Goal: Task Accomplishment & Management: Complete application form

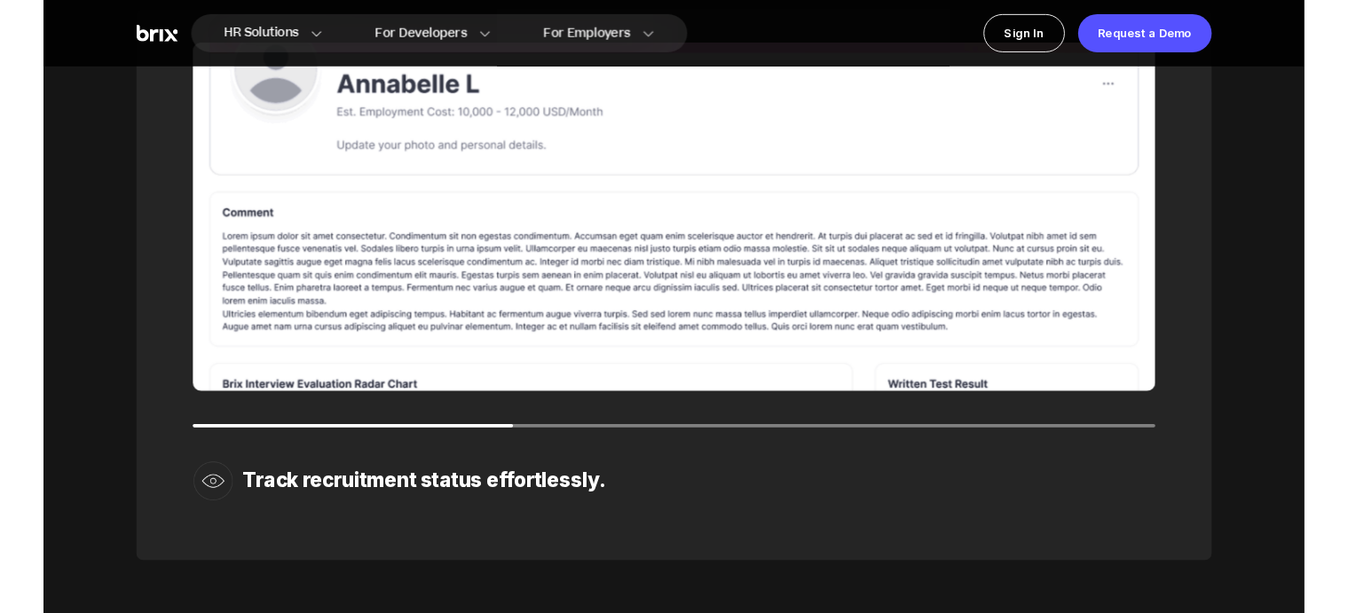
scroll to position [2519, 0]
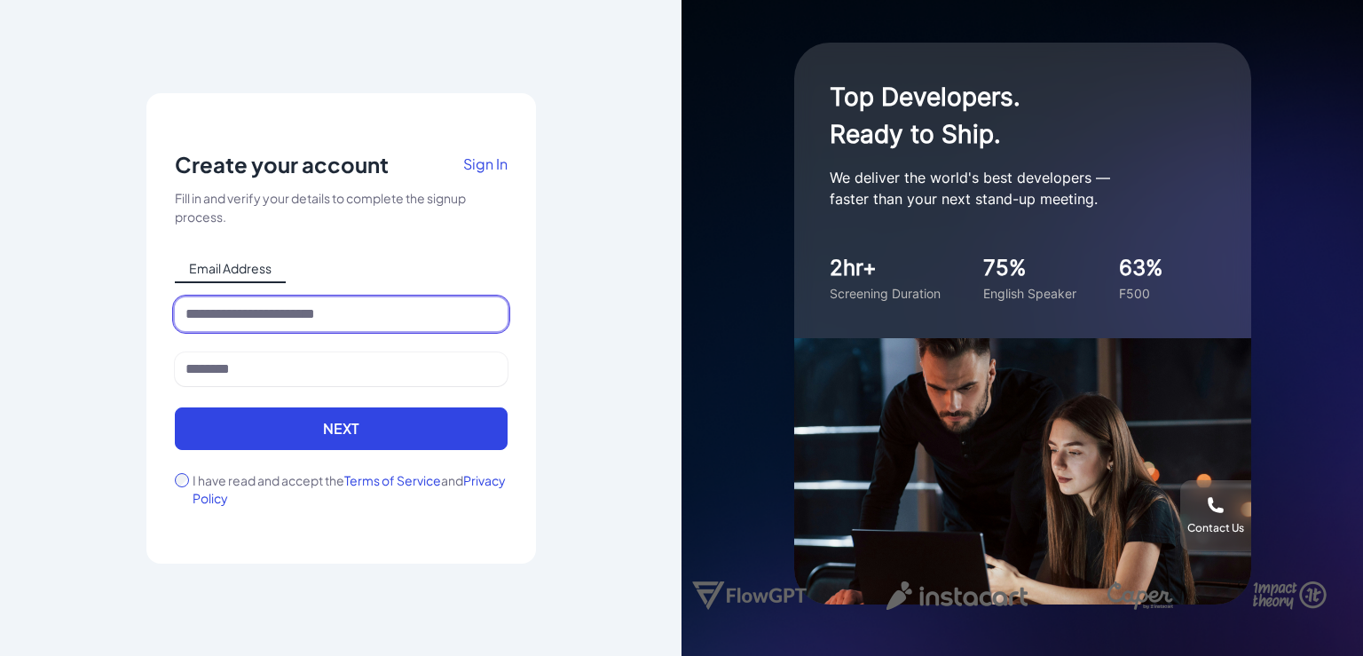
click at [375, 319] on input at bounding box center [341, 314] width 333 height 34
type input "**********"
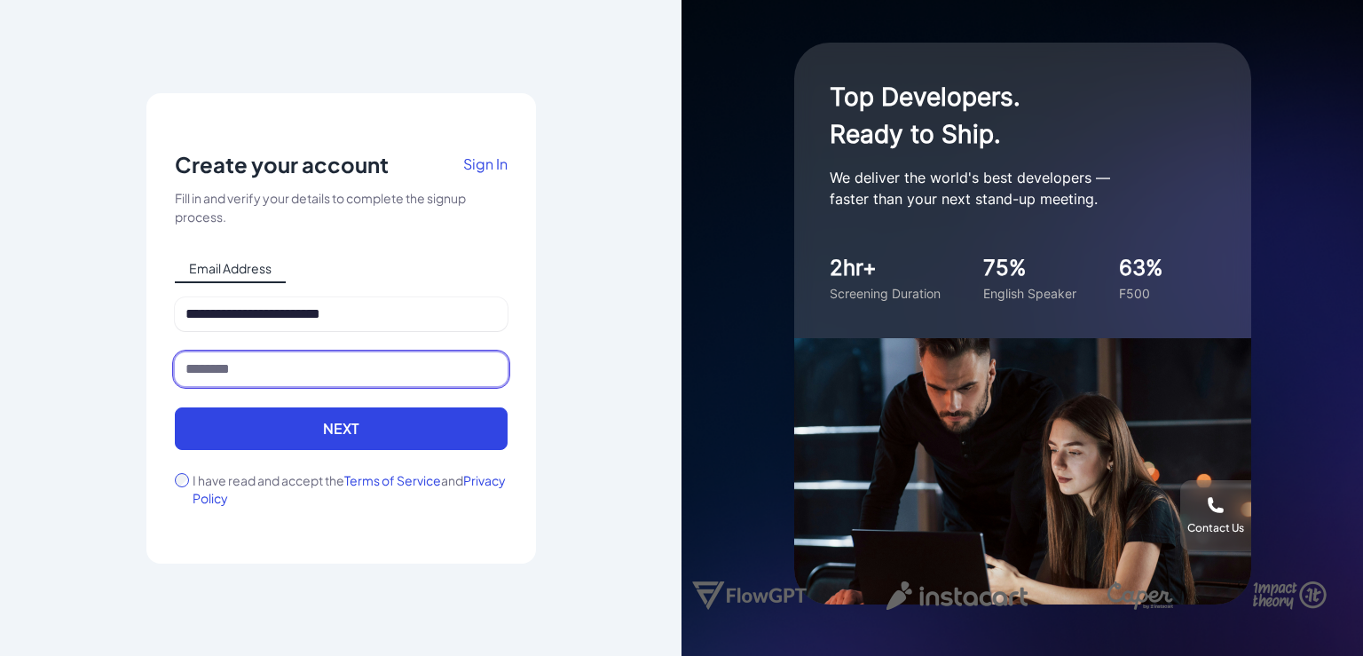
click at [439, 359] on input at bounding box center [341, 369] width 333 height 34
click at [265, 378] on input "********" at bounding box center [341, 369] width 333 height 34
type input "********"
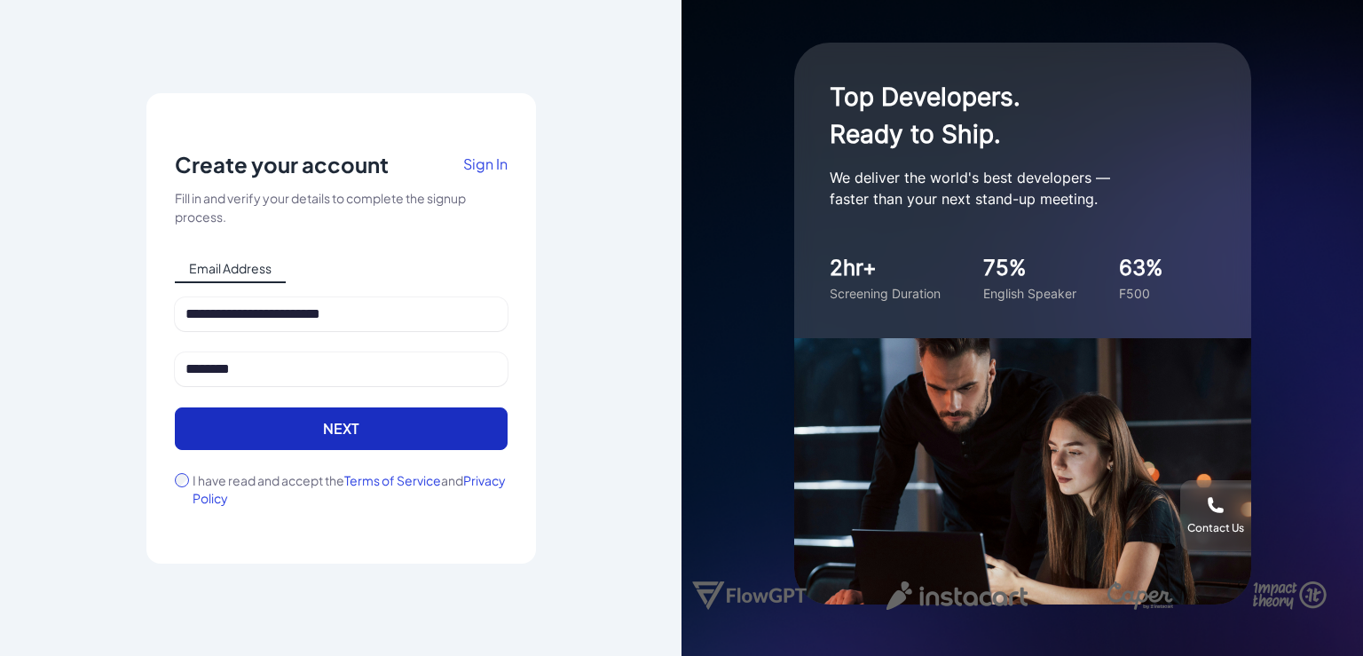
click at [279, 419] on button "Next" at bounding box center [341, 428] width 333 height 43
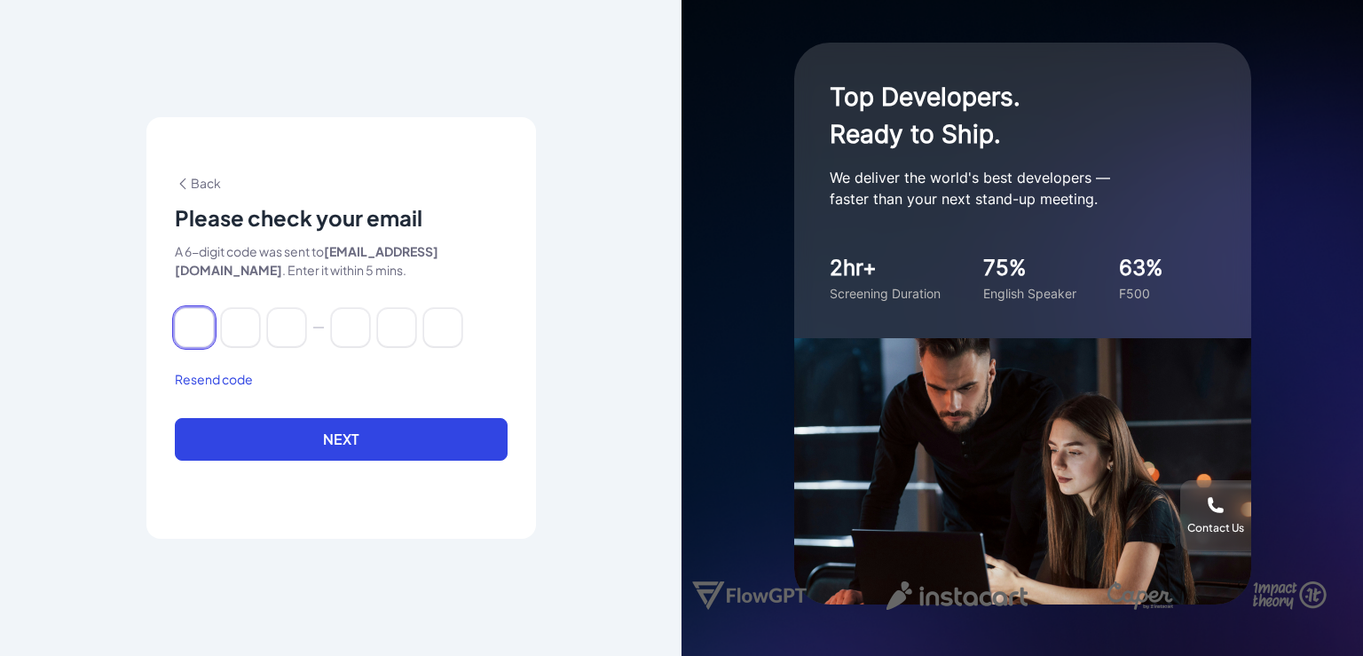
paste input "******"
type input "*"
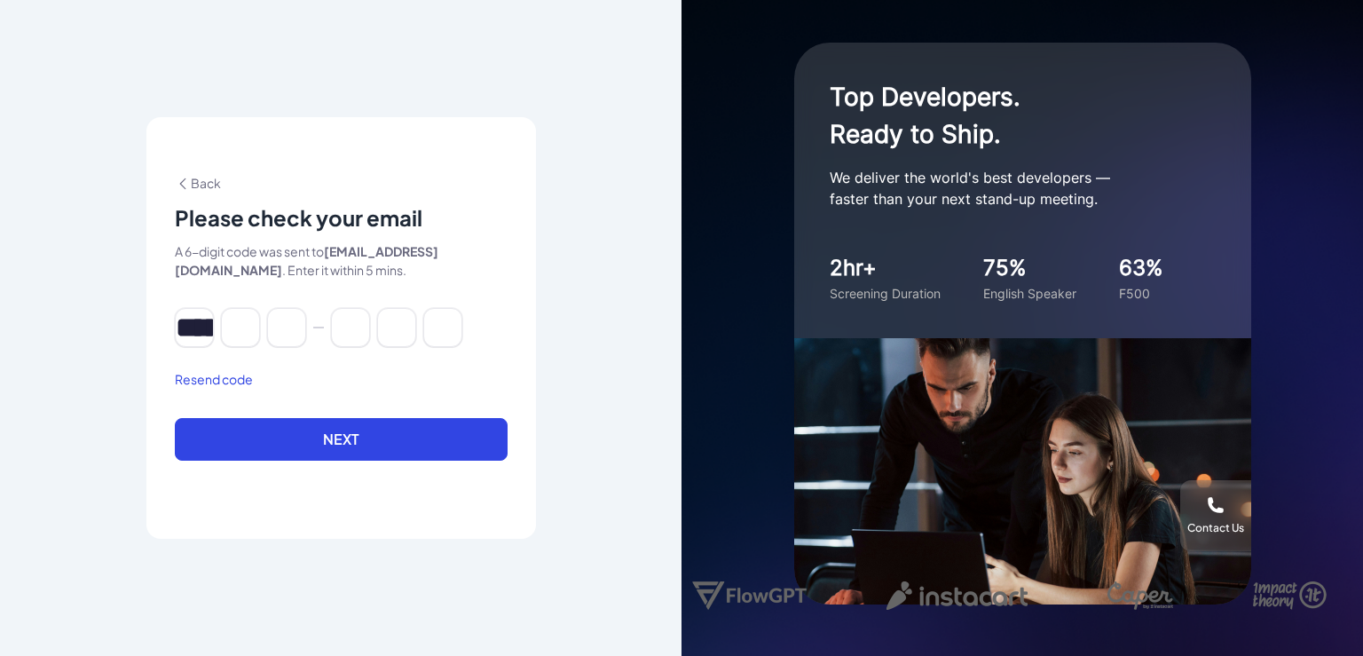
type input "*"
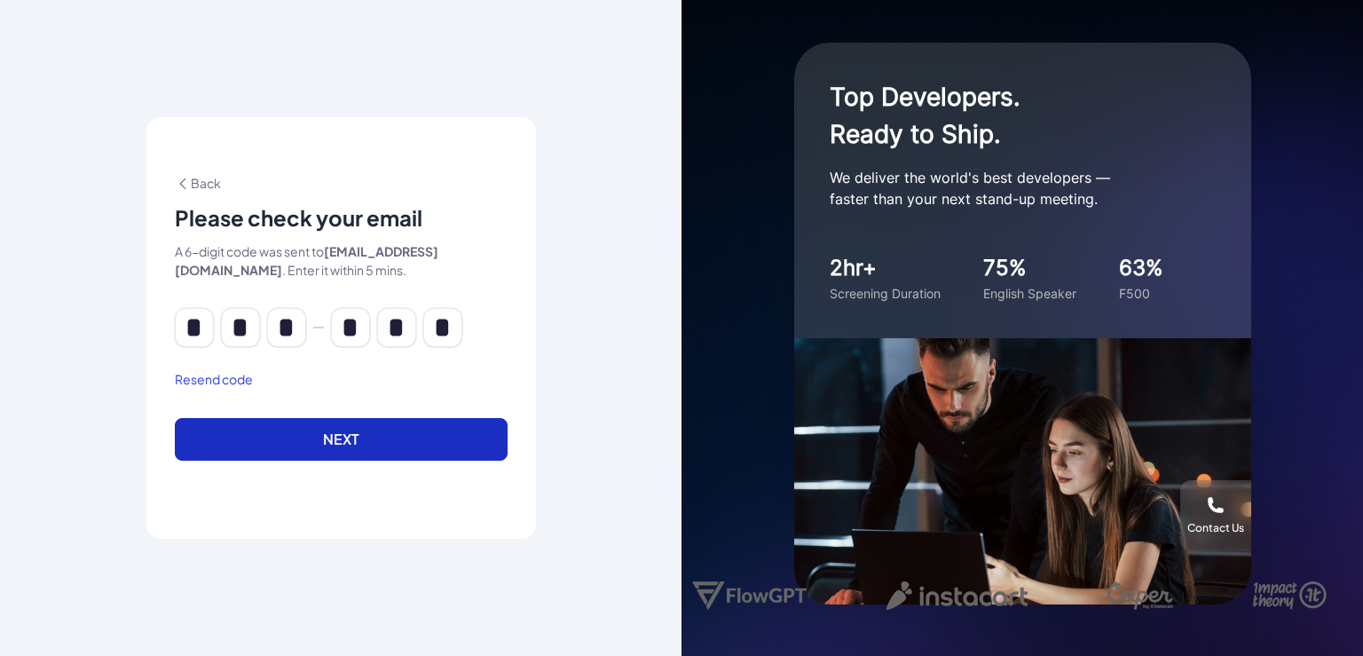
click at [307, 457] on button "Next" at bounding box center [341, 439] width 333 height 43
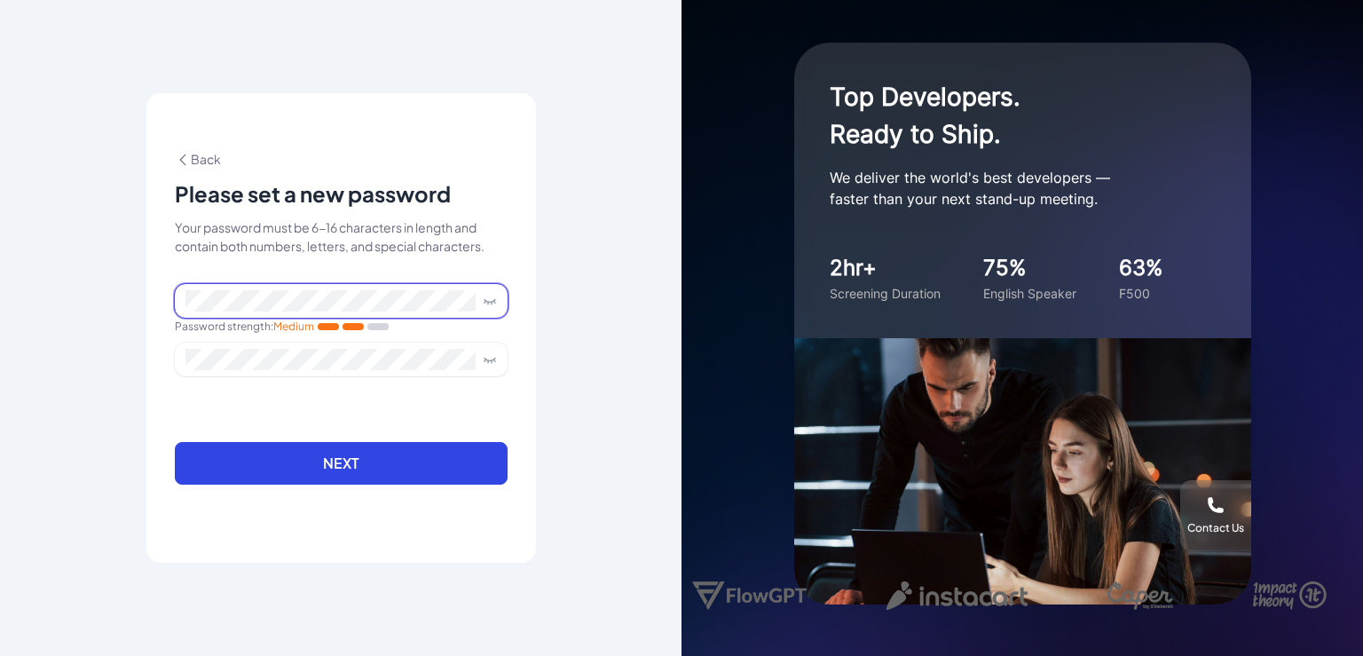
click at [482, 291] on span at bounding box center [341, 301] width 333 height 34
click at [489, 298] on icon at bounding box center [490, 301] width 14 height 14
click at [349, 399] on form "Password strength : Strong Next" at bounding box center [341, 395] width 333 height 222
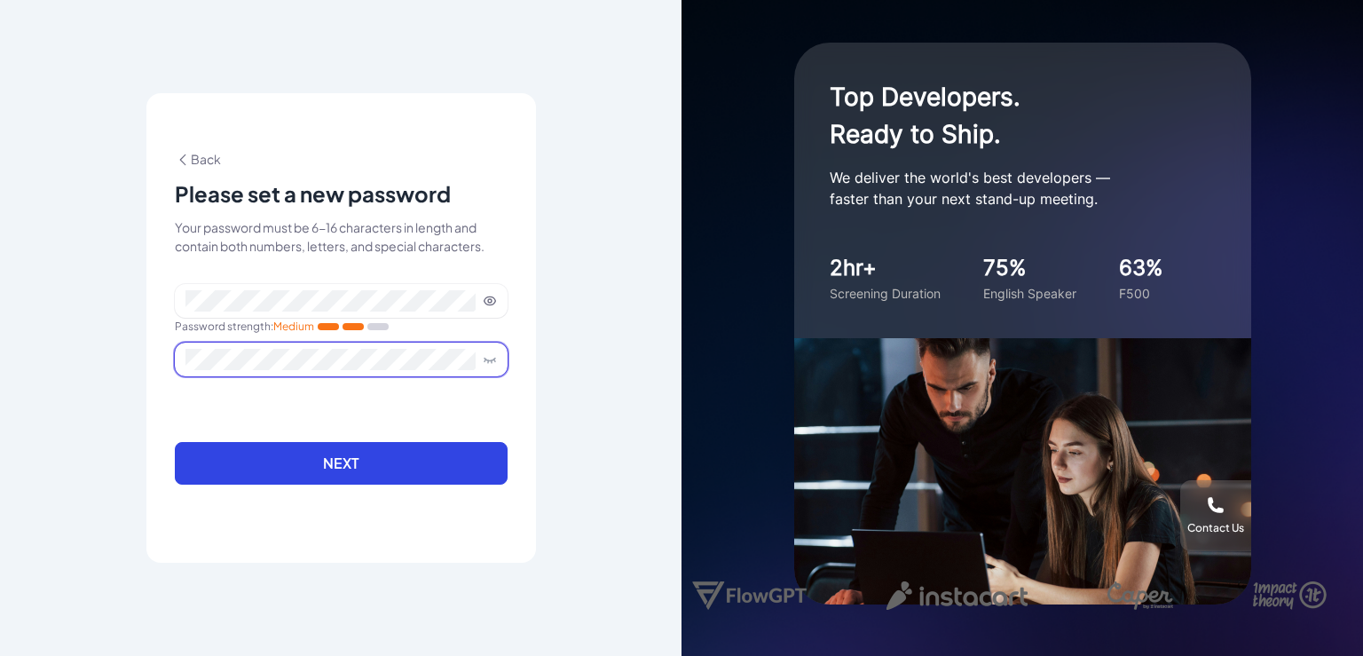
click at [494, 353] on icon at bounding box center [490, 359] width 14 height 14
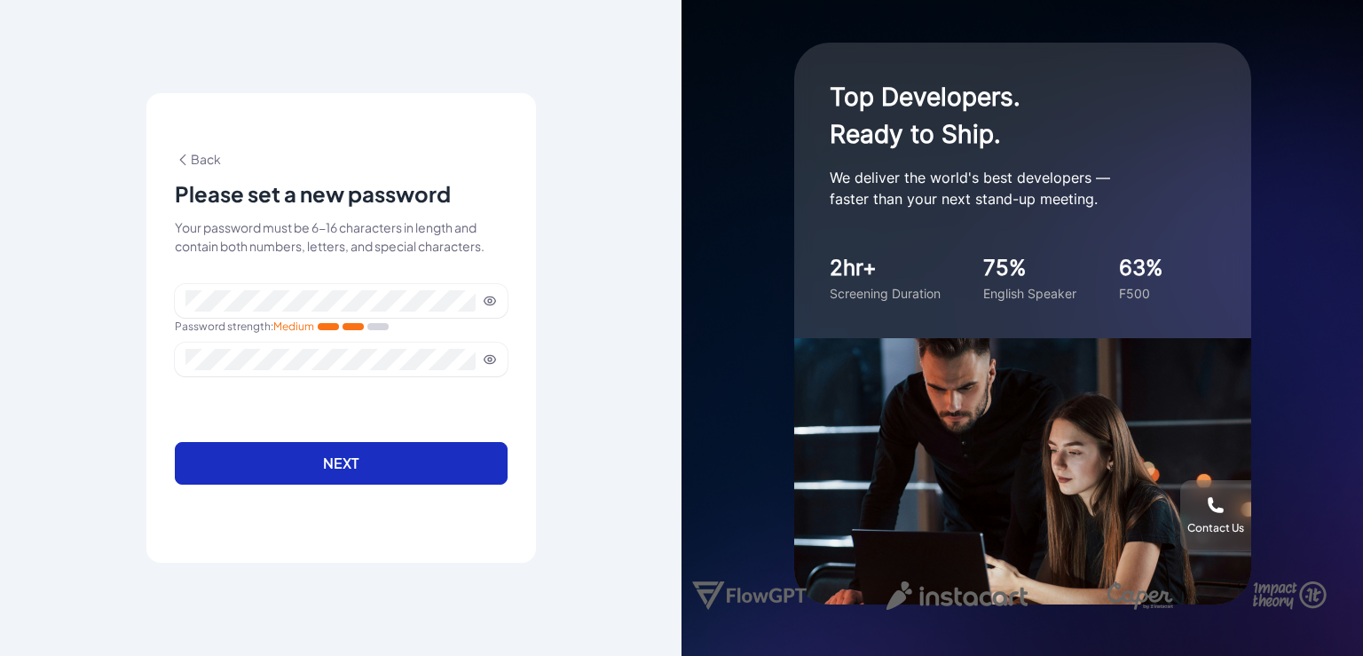
click at [421, 448] on button "Next" at bounding box center [341, 463] width 333 height 43
click at [355, 454] on button "Next" at bounding box center [341, 463] width 333 height 43
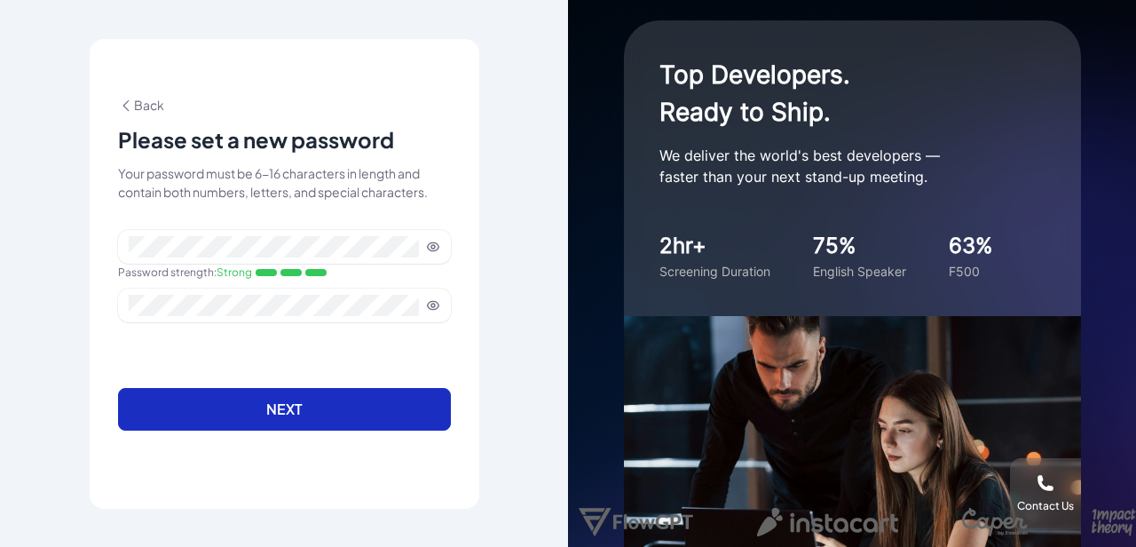
click at [281, 407] on button "Next" at bounding box center [284, 409] width 333 height 43
click at [280, 397] on button "Next" at bounding box center [284, 409] width 333 height 43
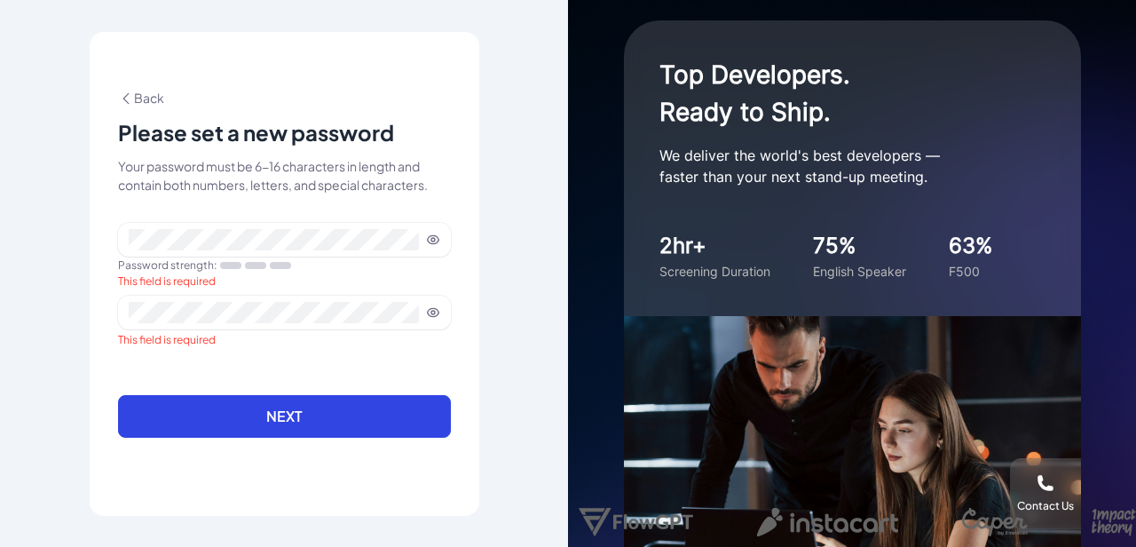
click at [146, 100] on span "Back" at bounding box center [141, 98] width 46 height 16
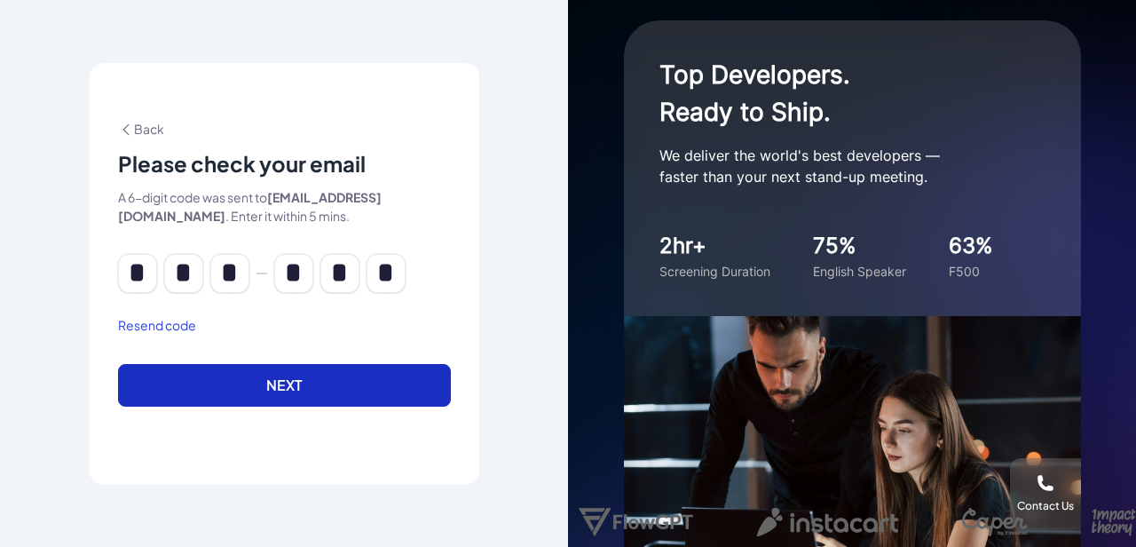
click at [219, 383] on button "Next" at bounding box center [284, 385] width 333 height 43
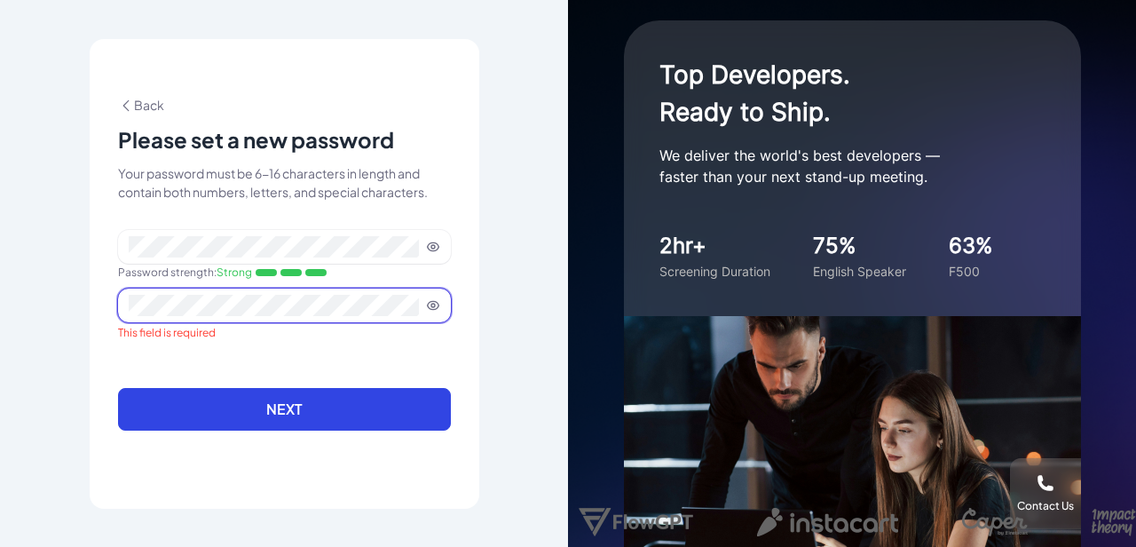
click at [207, 317] on span at bounding box center [284, 305] width 333 height 34
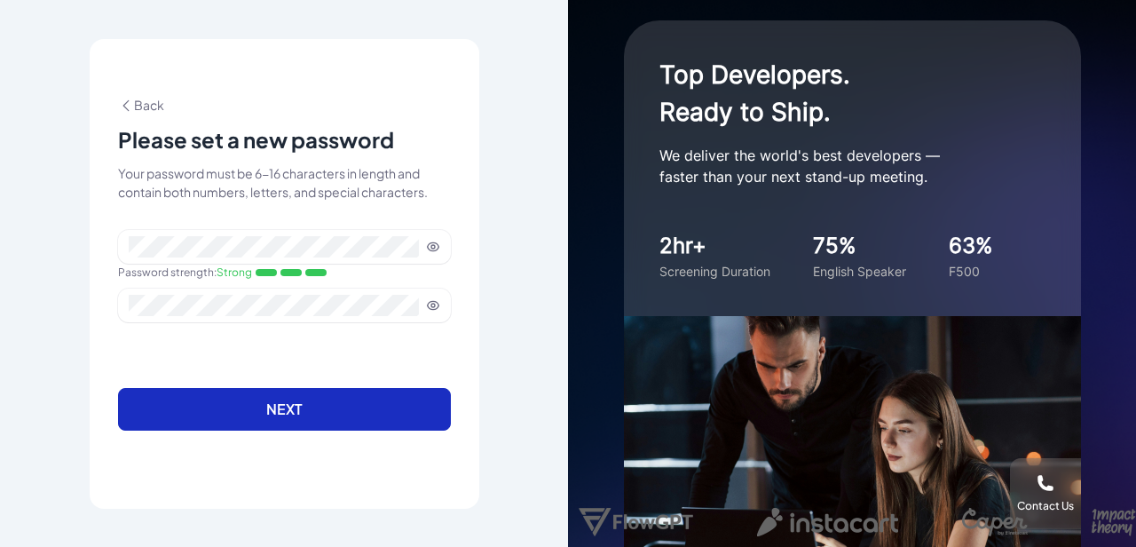
click at [253, 394] on button "Next" at bounding box center [284, 409] width 333 height 43
click at [359, 391] on button "Next" at bounding box center [284, 409] width 333 height 43
